Goal: Check status: Check status

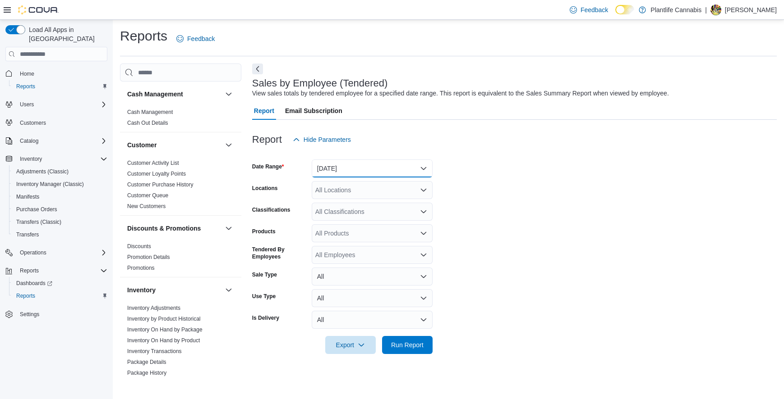
click at [339, 165] on button "Yesterday" at bounding box center [372, 169] width 121 height 18
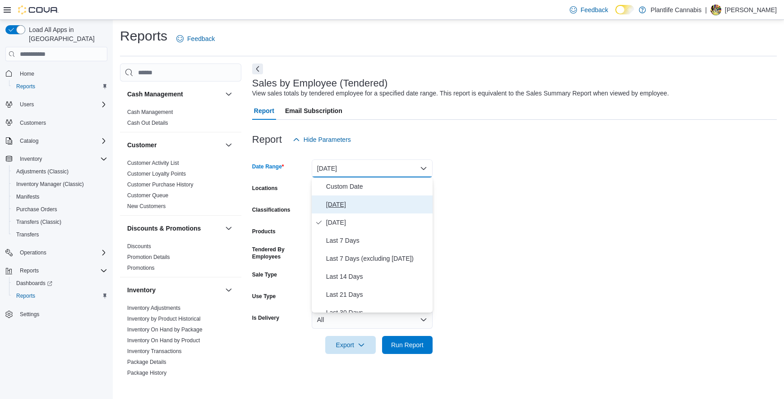
click at [330, 210] on span "Today" at bounding box center [377, 204] width 103 height 11
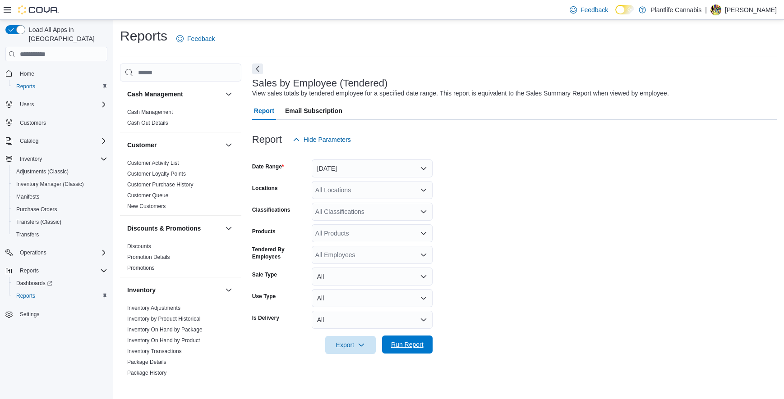
click at [399, 340] on span "Run Report" at bounding box center [407, 345] width 40 height 18
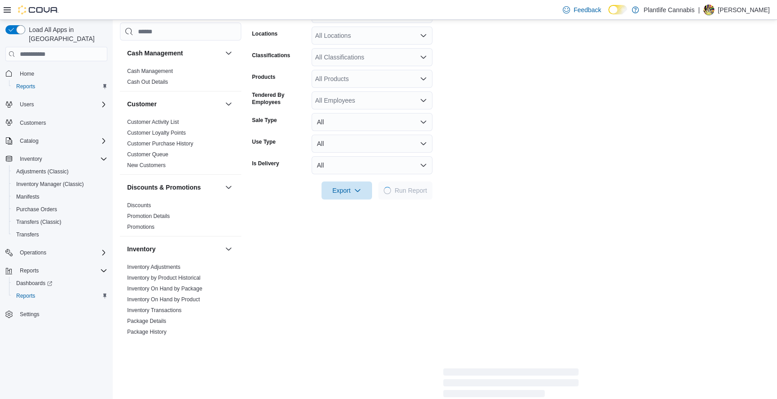
scroll to position [225, 0]
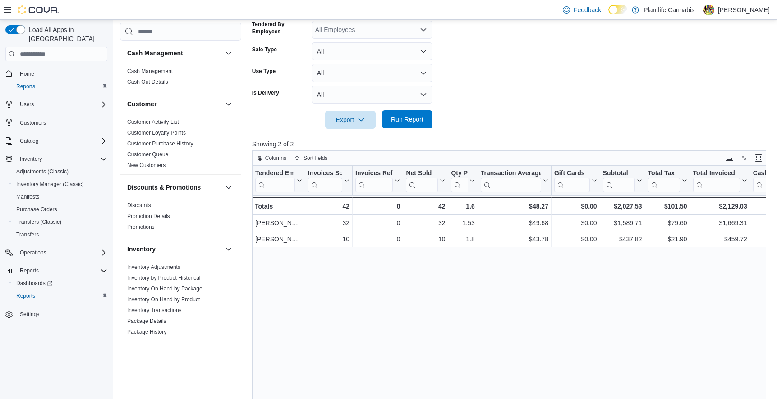
drag, startPoint x: 396, startPoint y: 116, endPoint x: 409, endPoint y: 103, distance: 18.8
click at [396, 116] on span "Run Report" at bounding box center [407, 119] width 32 height 9
